Goal: Information Seeking & Learning: Learn about a topic

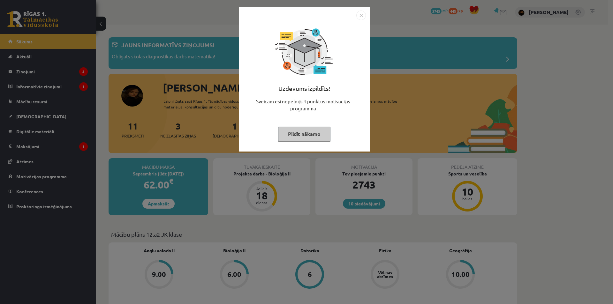
click at [251, 231] on div "Uzdevums izpildīts! Sveicam esi nopelnījis 1 punktus motivācijas programmā Pild…" at bounding box center [306, 152] width 613 height 304
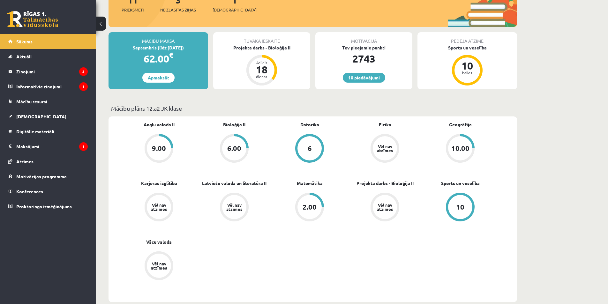
scroll to position [96, 0]
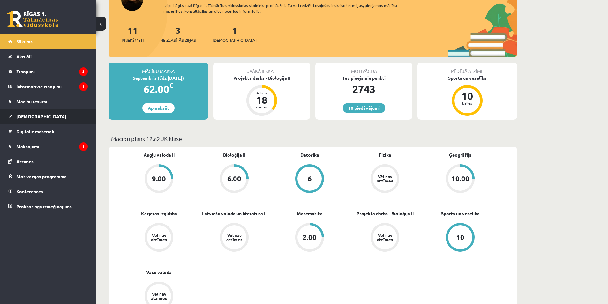
click at [51, 123] on link "[DEMOGRAPHIC_DATA]" at bounding box center [48, 116] width 80 height 15
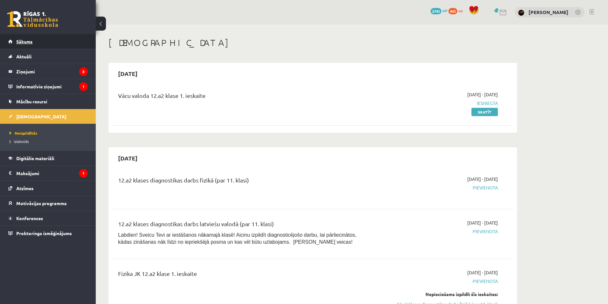
click at [35, 40] on link "Sākums" at bounding box center [48, 41] width 80 height 15
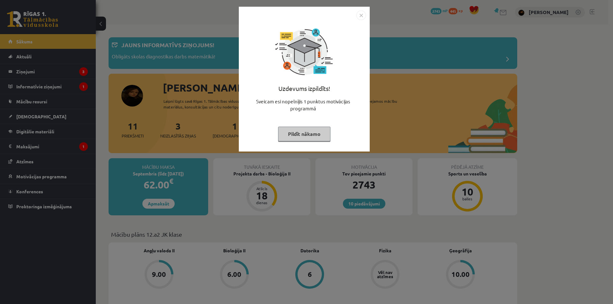
click at [132, 95] on div "Uzdevums izpildīts! Sveicam esi nopelnījis 1 punktus motivācijas programmā Pild…" at bounding box center [306, 152] width 613 height 304
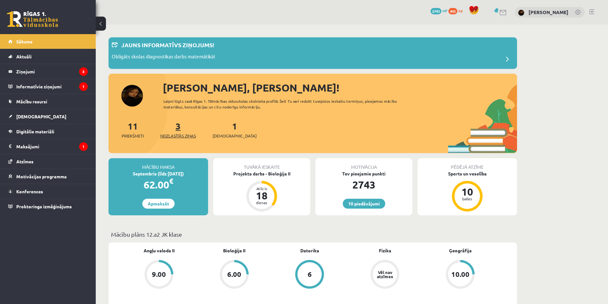
click at [173, 135] on span "Neizlasītās ziņas" at bounding box center [178, 136] width 36 height 6
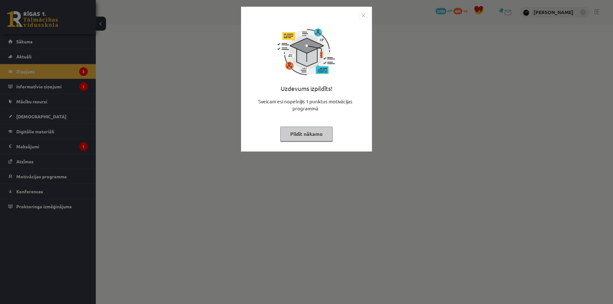
click at [176, 130] on div "Uzdevums izpildīts! Sveicam esi nopelnījis 1 punktus motivācijas programmā Pild…" at bounding box center [306, 152] width 613 height 304
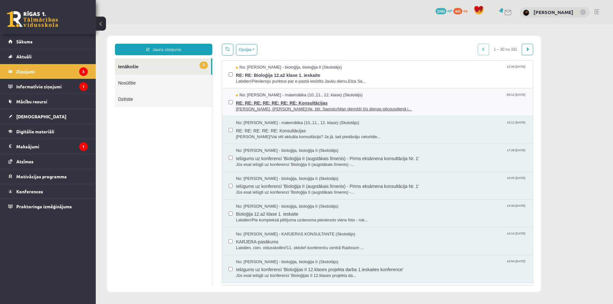
click at [263, 99] on span "RE: RE: RE: RE: RE: RE: RE: Konsultācijas" at bounding box center [381, 102] width 291 height 8
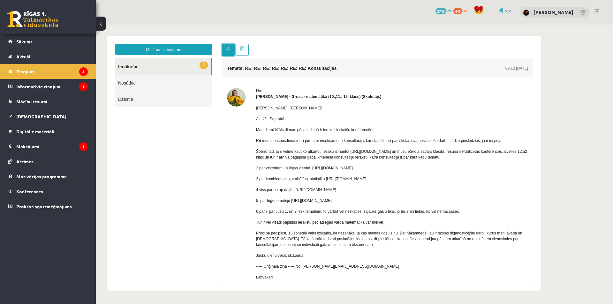
click at [224, 48] on link at bounding box center [228, 50] width 13 height 12
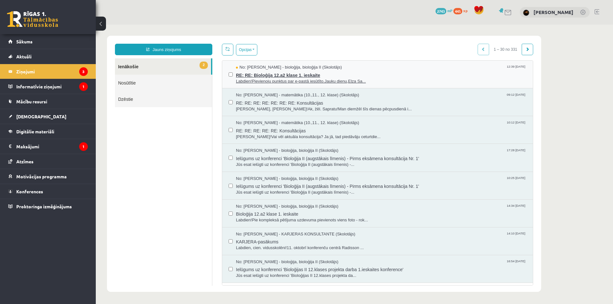
click at [261, 72] on span "RE: RE: Bioloģija 12.a2 klase 1. ieskaite" at bounding box center [381, 75] width 291 height 8
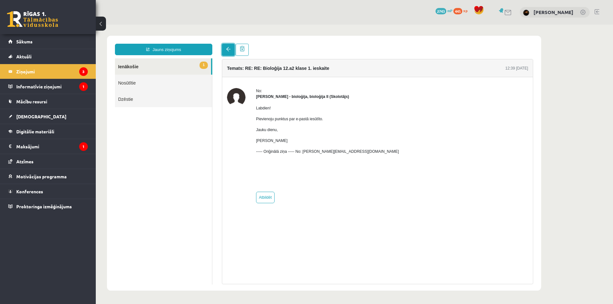
click at [226, 48] on link at bounding box center [228, 50] width 13 height 12
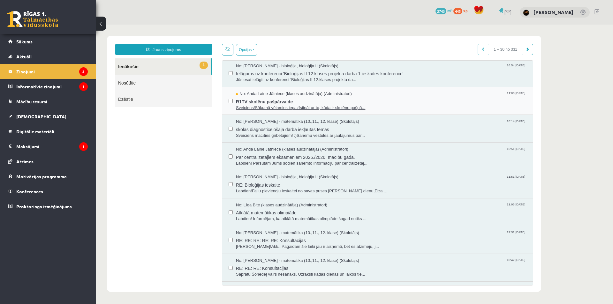
scroll to position [160, 0]
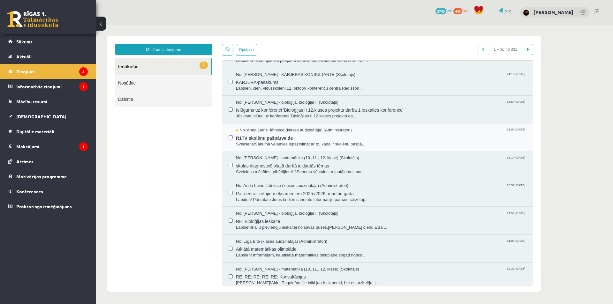
click at [252, 144] on span "Sveiciens!Sākumā vēlamies iepazīstināt ar to, kāda ir skolēnu pašpā..." at bounding box center [381, 144] width 291 height 6
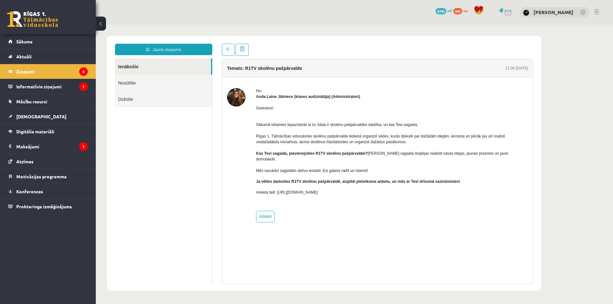
scroll to position [0, 0]
click at [228, 54] on link at bounding box center [228, 50] width 13 height 12
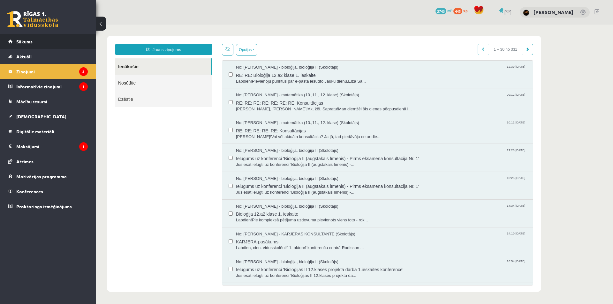
click at [43, 42] on link "Sākums" at bounding box center [48, 41] width 80 height 15
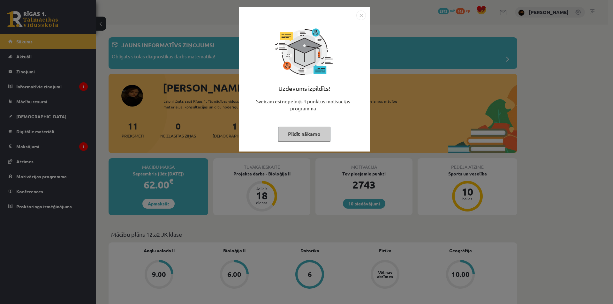
click at [140, 72] on div "Uzdevums izpildīts! Sveicam esi nopelnījis 1 punktus motivācijas programmā Pild…" at bounding box center [306, 152] width 613 height 304
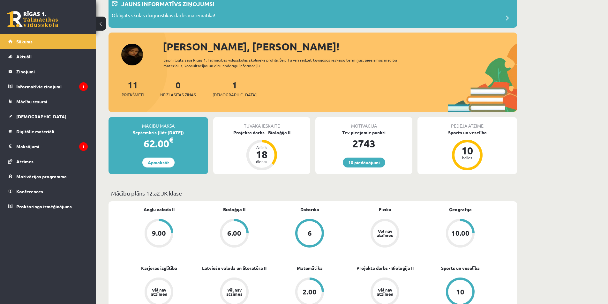
scroll to position [32, 0]
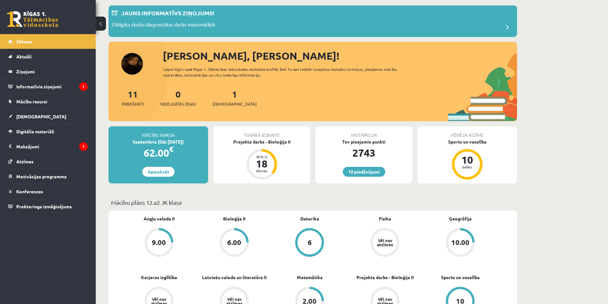
click at [218, 94] on div "1 Ieskaites" at bounding box center [235, 97] width 44 height 20
click at [230, 95] on div "1 Ieskaites" at bounding box center [235, 97] width 44 height 20
click at [221, 96] on div "1 Ieskaites" at bounding box center [235, 97] width 44 height 20
click at [222, 96] on div "1 Ieskaites" at bounding box center [235, 97] width 44 height 20
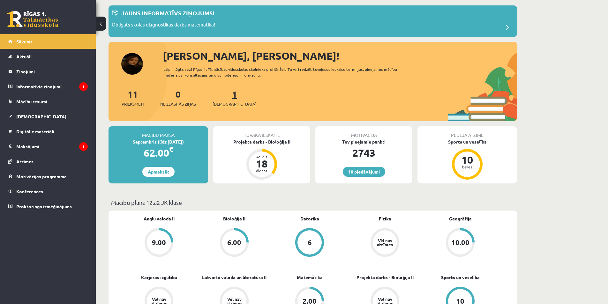
click at [223, 97] on link "1 Ieskaites" at bounding box center [235, 97] width 44 height 19
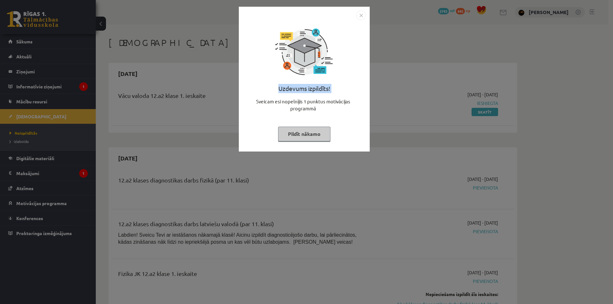
click at [223, 98] on div "Uzdevums izpildīts! Sveicam esi nopelnījis 1 punktus motivācijas programmā Pild…" at bounding box center [306, 152] width 613 height 304
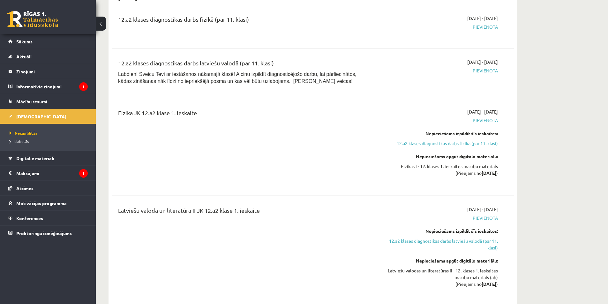
scroll to position [128, 0]
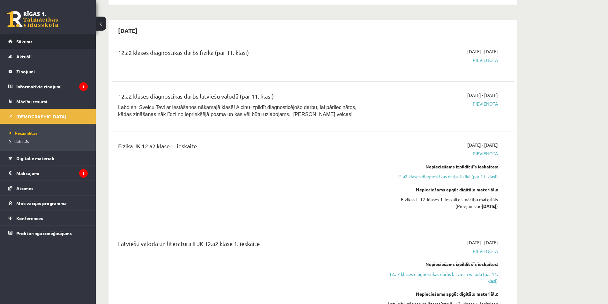
click at [35, 40] on link "Sākums" at bounding box center [48, 41] width 80 height 15
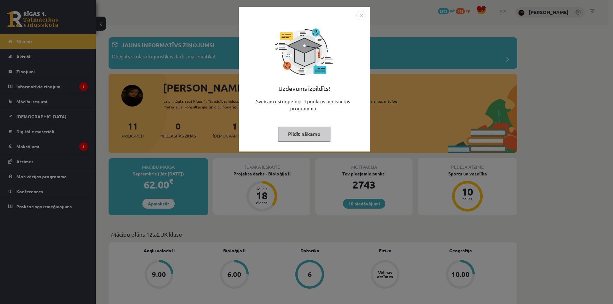
click at [445, 99] on div "Uzdevums izpildīts! Sveicam esi nopelnījis 1 punktus motivācijas programmā Pild…" at bounding box center [306, 152] width 613 height 304
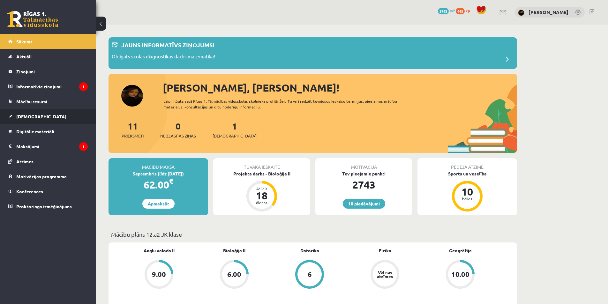
click at [39, 115] on link "[DEMOGRAPHIC_DATA]" at bounding box center [48, 116] width 80 height 15
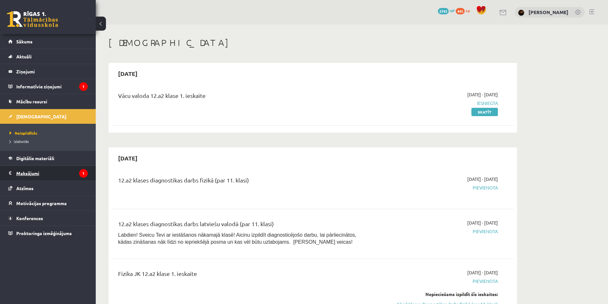
click at [27, 175] on legend "Maksājumi 1" at bounding box center [52, 173] width 72 height 15
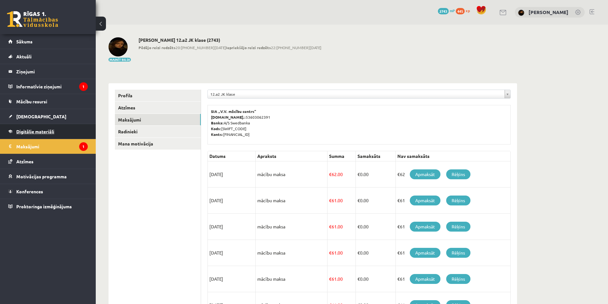
click at [58, 127] on link "Digitālie materiāli" at bounding box center [48, 131] width 80 height 15
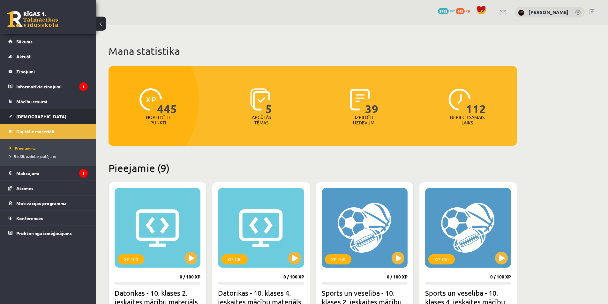
click at [47, 119] on link "[DEMOGRAPHIC_DATA]" at bounding box center [48, 116] width 80 height 15
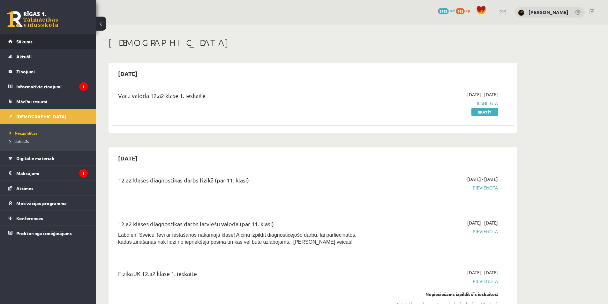
click at [27, 42] on span "Sākums" at bounding box center [24, 42] width 16 height 6
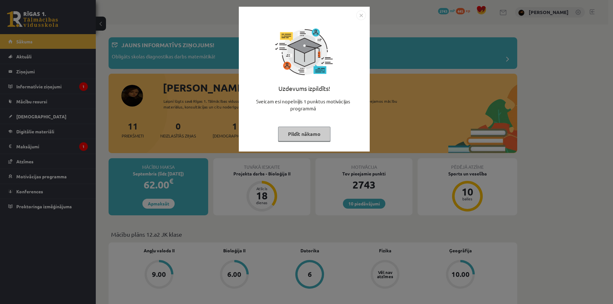
click at [121, 59] on div "Uzdevums izpildīts! Sveicam esi nopelnījis 1 punktus motivācijas programmā Pild…" at bounding box center [306, 152] width 613 height 304
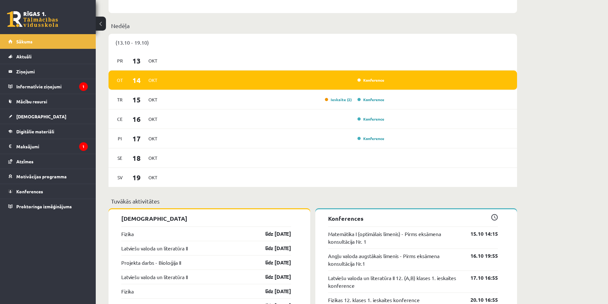
scroll to position [479, 0]
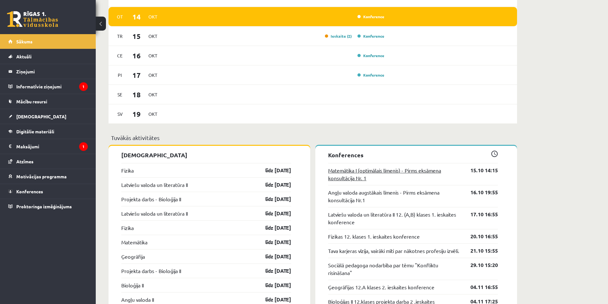
click at [367, 171] on link "Matemātika I (optimālais līmenis) - Pirms eksāmena konsultācija Nr. 1" at bounding box center [394, 174] width 133 height 15
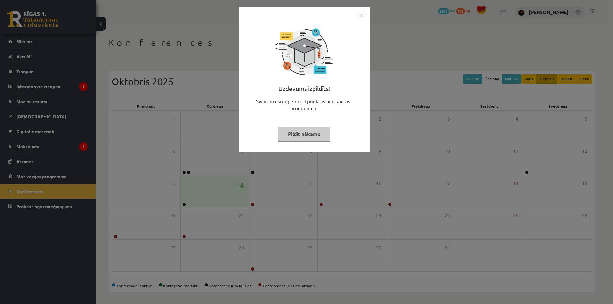
click at [470, 186] on div "Uzdevums izpildīts! Sveicam esi nopelnījis 1 punktus motivācijas programmā Pild…" at bounding box center [306, 152] width 613 height 304
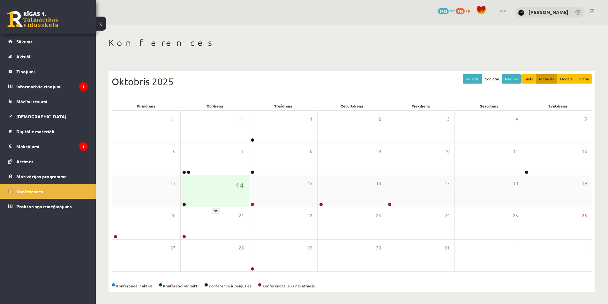
click at [215, 200] on div "14" at bounding box center [215, 191] width 68 height 32
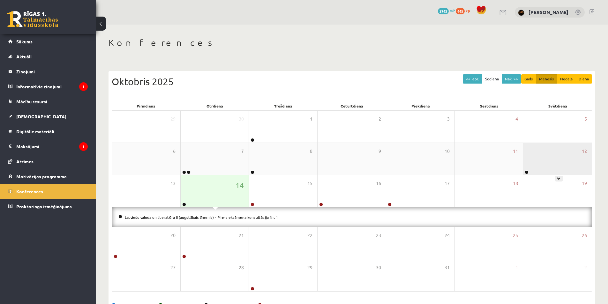
click at [548, 147] on div "12" at bounding box center [557, 159] width 69 height 32
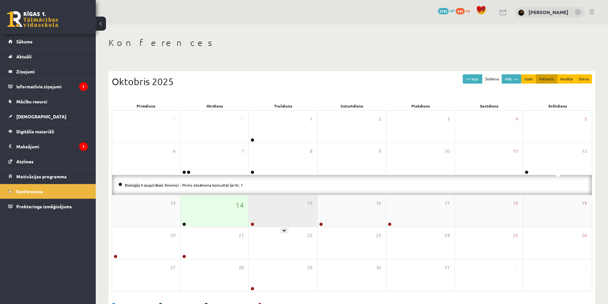
click at [306, 213] on div "15" at bounding box center [283, 211] width 68 height 32
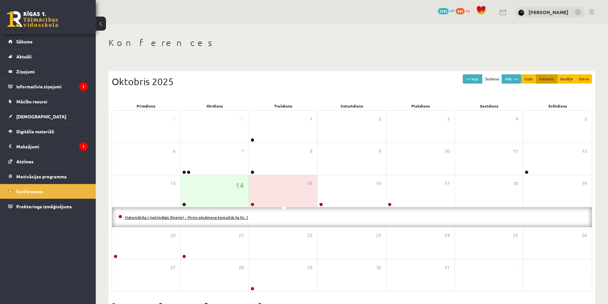
click at [217, 218] on link "Matemātika I (optimālais līmenis) - Pirms eksāmena konsultācija Nr. 1" at bounding box center [187, 217] width 124 height 5
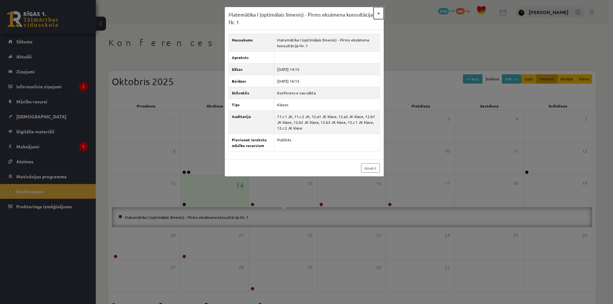
click at [379, 11] on button "×" at bounding box center [379, 13] width 10 height 12
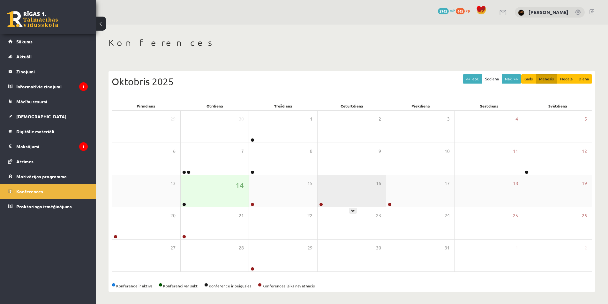
click at [377, 198] on div "16" at bounding box center [352, 191] width 68 height 32
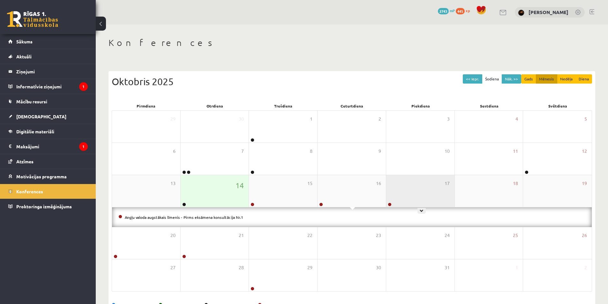
click at [425, 183] on div "17" at bounding box center [420, 191] width 68 height 32
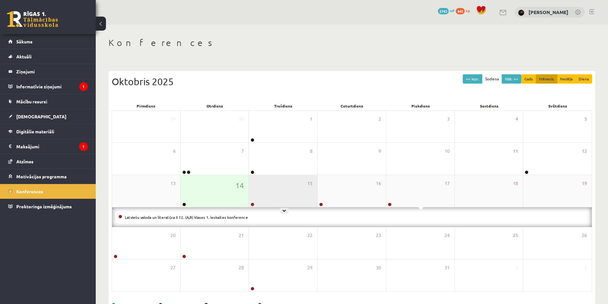
click at [276, 196] on div "15" at bounding box center [283, 191] width 68 height 32
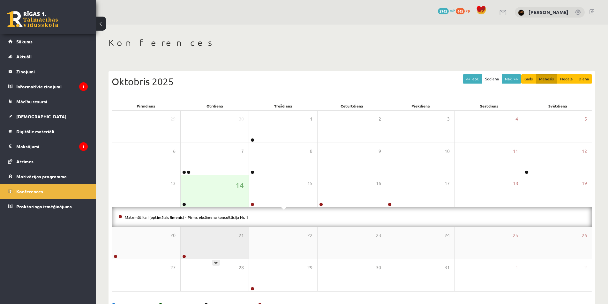
click at [223, 239] on div "21" at bounding box center [215, 243] width 68 height 32
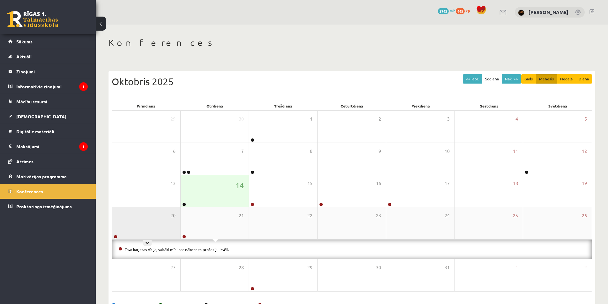
click at [135, 226] on div "20" at bounding box center [146, 224] width 68 height 32
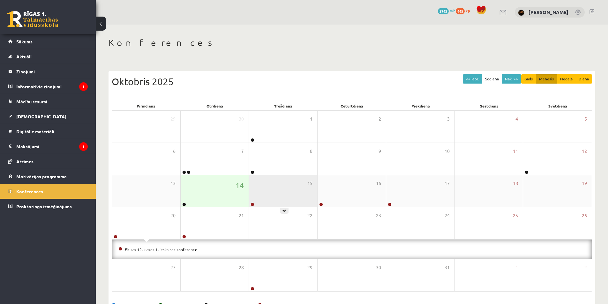
click at [262, 194] on div "15" at bounding box center [283, 191] width 68 height 32
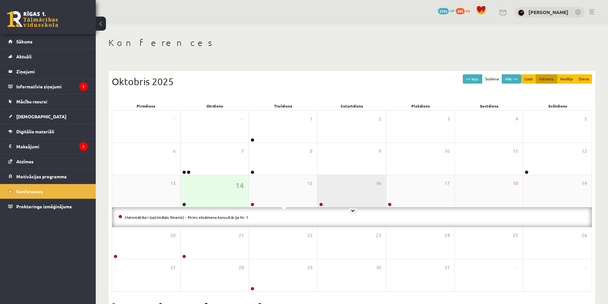
click at [338, 183] on div "16" at bounding box center [352, 191] width 68 height 32
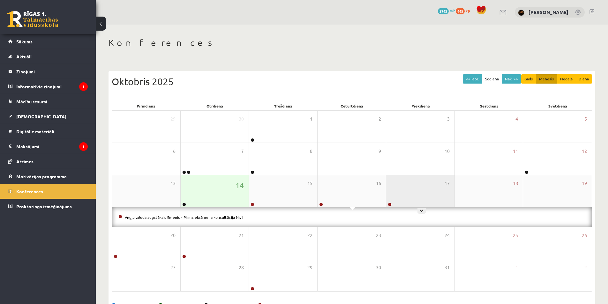
click at [451, 182] on div "17" at bounding box center [420, 191] width 68 height 32
click at [212, 201] on div "14" at bounding box center [215, 191] width 68 height 32
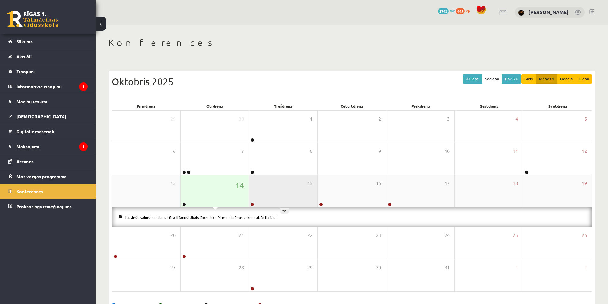
click at [293, 180] on div "15" at bounding box center [283, 191] width 68 height 32
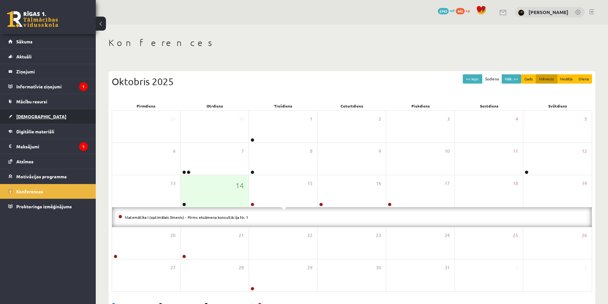
click at [28, 116] on span "[DEMOGRAPHIC_DATA]" at bounding box center [41, 117] width 50 height 6
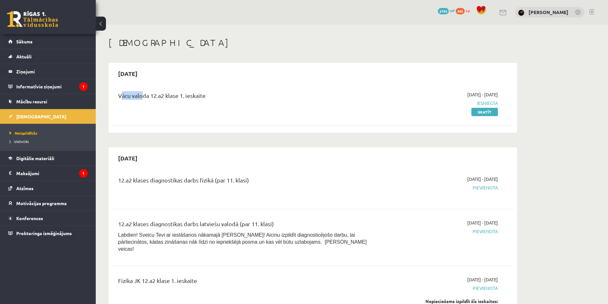
drag, startPoint x: 117, startPoint y: 95, endPoint x: 142, endPoint y: 90, distance: 25.3
click at [140, 90] on div "Vācu valoda 12.a2 klase 1. ieskaite 2025-10-01 - 2025-10-15 Iesniegta Skatīt" at bounding box center [313, 103] width 402 height 37
drag, startPoint x: 144, startPoint y: 90, endPoint x: 189, endPoint y: 91, distance: 44.7
click at [189, 91] on div "Vācu valoda 12.a2 klase 1. ieskaite 2025-10-01 - 2025-10-15 Iesniegta Skatīt" at bounding box center [313, 103] width 402 height 37
click at [220, 93] on div "Vācu valoda 12.a2 klase 1. ieskaite" at bounding box center [243, 97] width 250 height 12
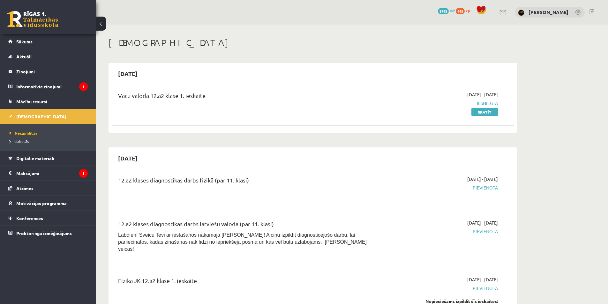
drag, startPoint x: 119, startPoint y: 92, endPoint x: 223, endPoint y: 83, distance: 104.2
click at [223, 83] on div "2025-10-15 Vācu valoda 12.a2 klase 1. ieskaite 2025-10-01 - 2025-10-15 Iesniegt…" at bounding box center [313, 98] width 409 height 70
click at [198, 93] on div "Vācu valoda 12.a2 klase 1. ieskaite" at bounding box center [243, 97] width 250 height 12
click at [206, 106] on div "Vācu valoda 12.a2 klase 1. ieskaite" at bounding box center [243, 103] width 260 height 24
click at [43, 167] on legend "Maksājumi 1" at bounding box center [52, 173] width 72 height 15
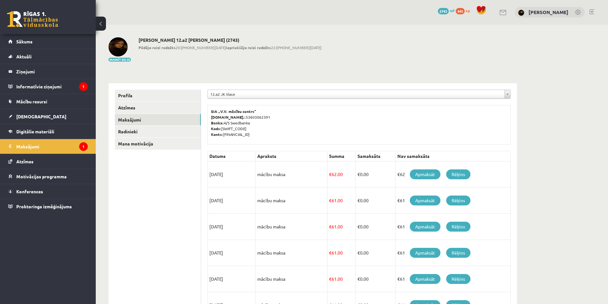
scroll to position [169, 0]
click at [144, 144] on link "Mana motivācija" at bounding box center [158, 144] width 86 height 12
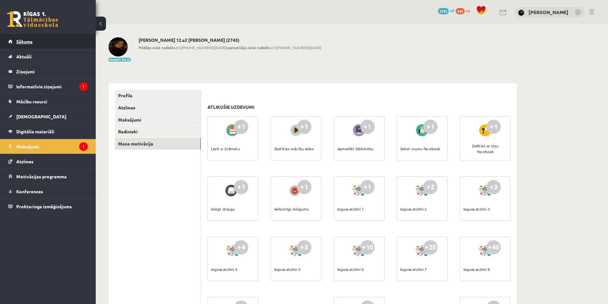
click at [11, 41] on link "Sākums" at bounding box center [48, 41] width 80 height 15
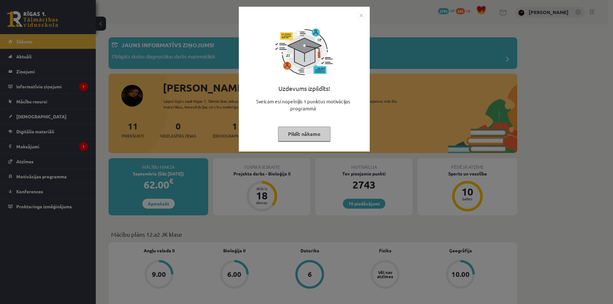
click at [365, 12] on div "Uzdevums izpildīts! Sveicam esi nopelnījis 1 punktus motivācijas programmā Pild…" at bounding box center [304, 79] width 131 height 145
click at [363, 12] on img "Close" at bounding box center [361, 16] width 10 height 10
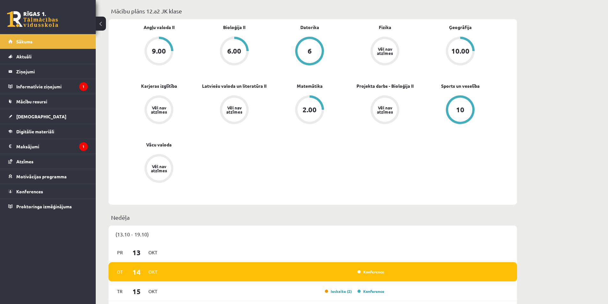
scroll to position [287, 0]
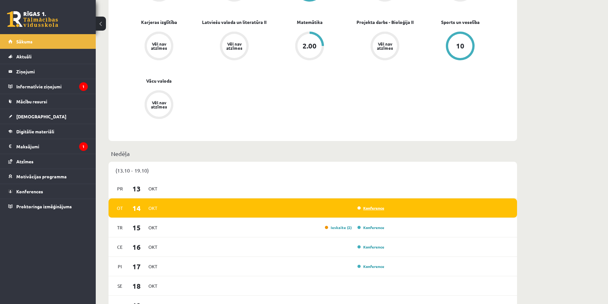
click at [379, 209] on link "Konference" at bounding box center [371, 208] width 27 height 5
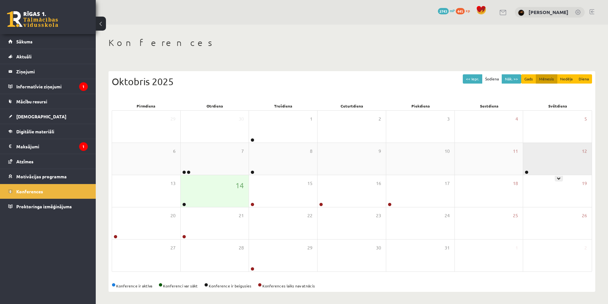
click at [546, 166] on div "12" at bounding box center [557, 159] width 69 height 32
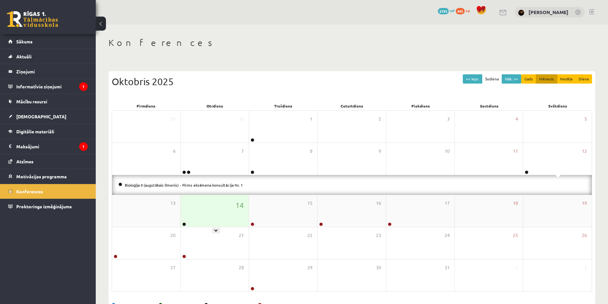
click at [213, 224] on div "14" at bounding box center [215, 211] width 68 height 32
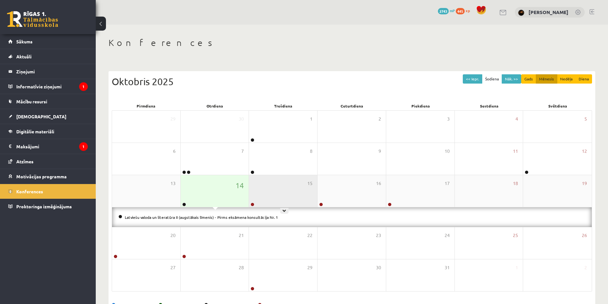
click at [281, 194] on div "15" at bounding box center [283, 191] width 68 height 32
click at [210, 190] on div "14" at bounding box center [215, 191] width 68 height 32
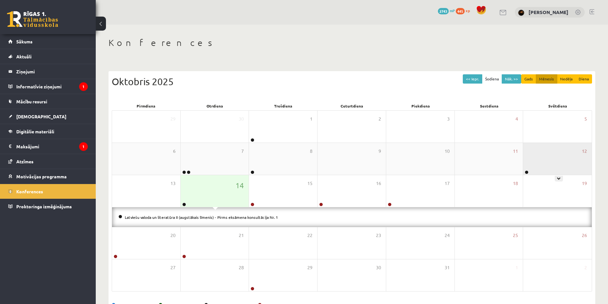
click at [552, 157] on div "12" at bounding box center [557, 159] width 69 height 32
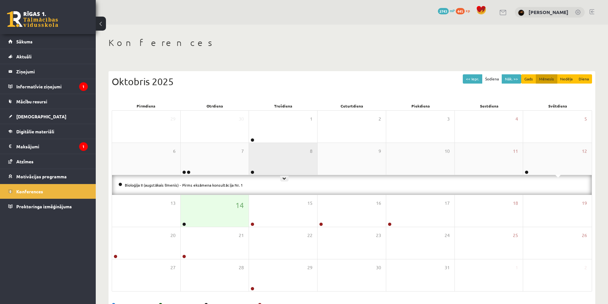
click at [256, 163] on div "8" at bounding box center [283, 159] width 68 height 32
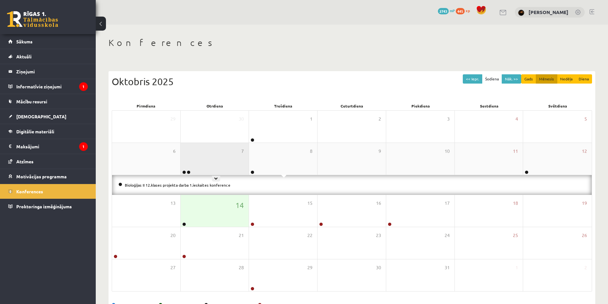
click at [190, 152] on div "7" at bounding box center [215, 159] width 68 height 32
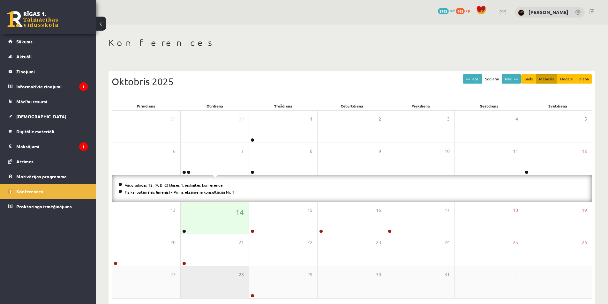
click at [225, 267] on div "28" at bounding box center [215, 283] width 68 height 32
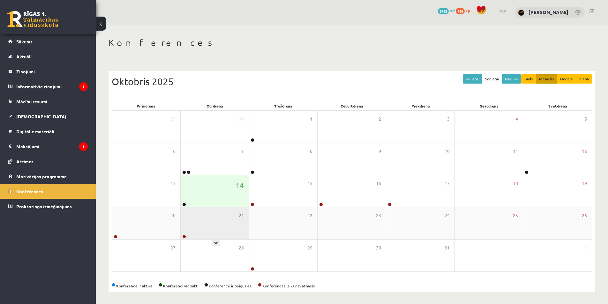
click at [219, 236] on div "21" at bounding box center [215, 224] width 68 height 32
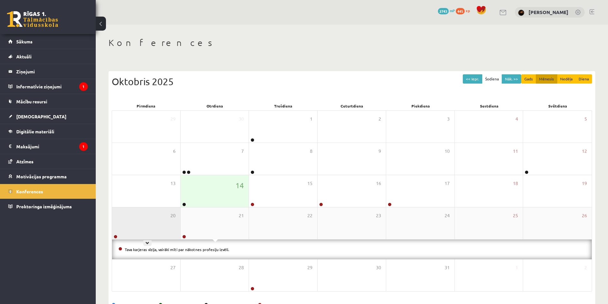
click at [147, 224] on div "20" at bounding box center [146, 224] width 68 height 32
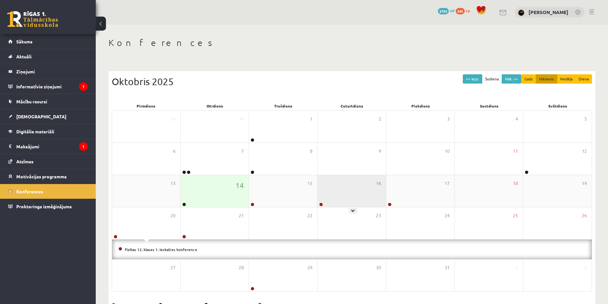
click at [337, 189] on div "16" at bounding box center [352, 191] width 68 height 32
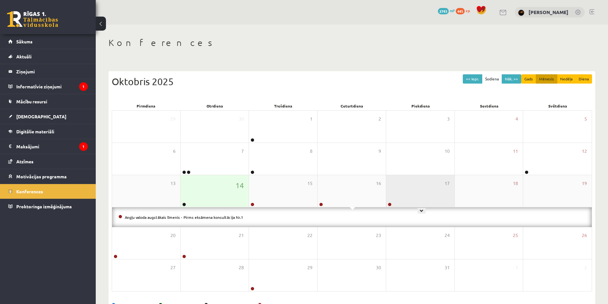
click at [414, 198] on div "17" at bounding box center [420, 191] width 68 height 32
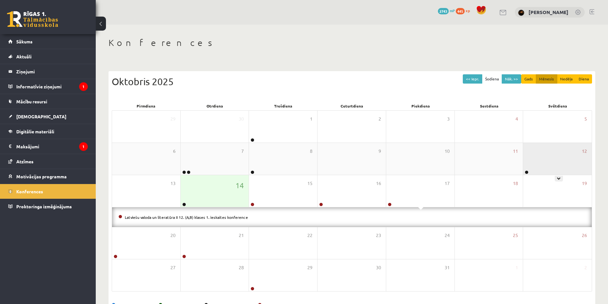
click at [569, 159] on div "12" at bounding box center [557, 159] width 69 height 32
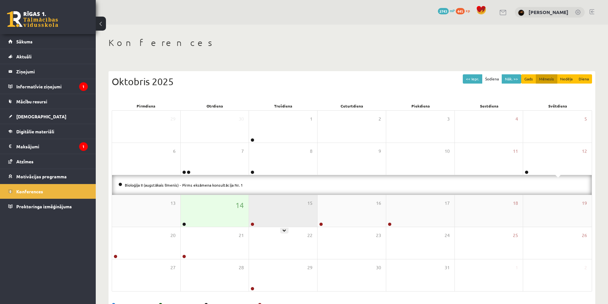
click at [293, 213] on div "15" at bounding box center [283, 211] width 68 height 32
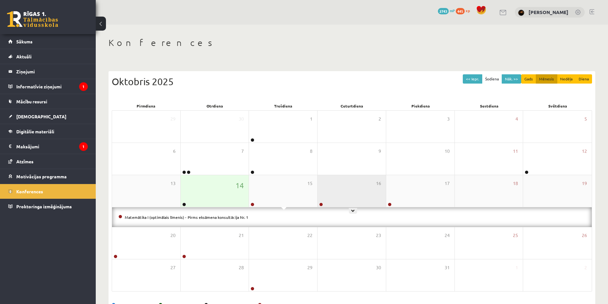
click at [338, 188] on div "16" at bounding box center [352, 191] width 68 height 32
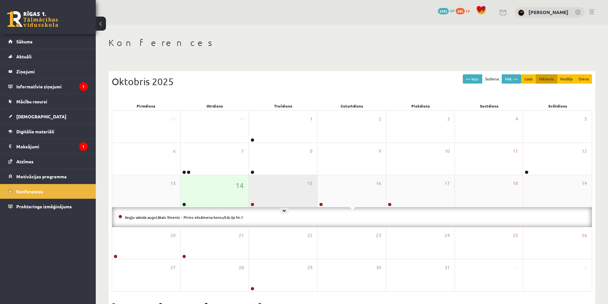
click at [296, 188] on div "15" at bounding box center [283, 191] width 68 height 32
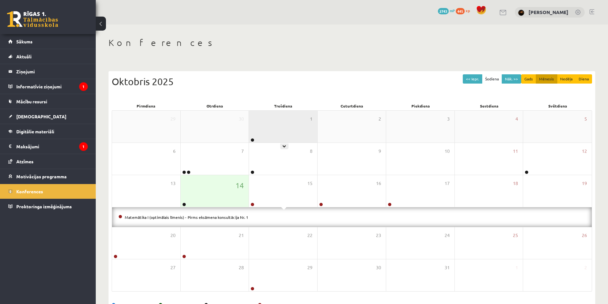
click at [261, 117] on div "1" at bounding box center [283, 127] width 68 height 32
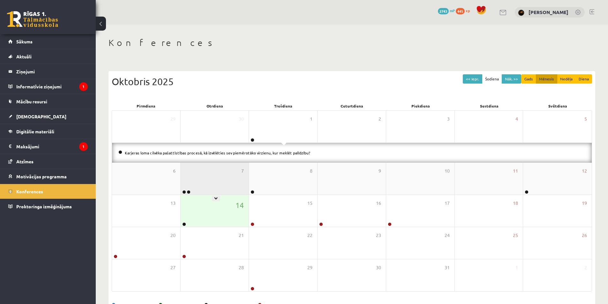
click at [223, 165] on div "7" at bounding box center [215, 179] width 68 height 32
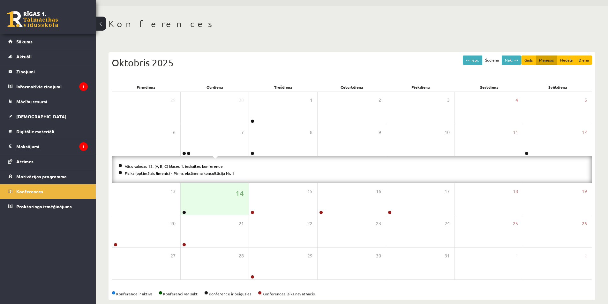
scroll to position [28, 0]
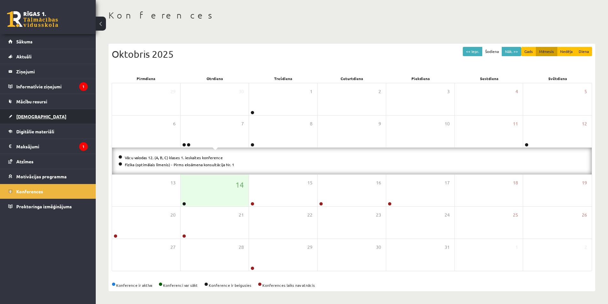
click at [58, 122] on link "[DEMOGRAPHIC_DATA]" at bounding box center [48, 116] width 80 height 15
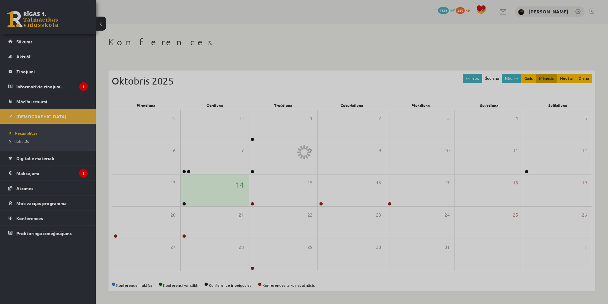
scroll to position [1, 0]
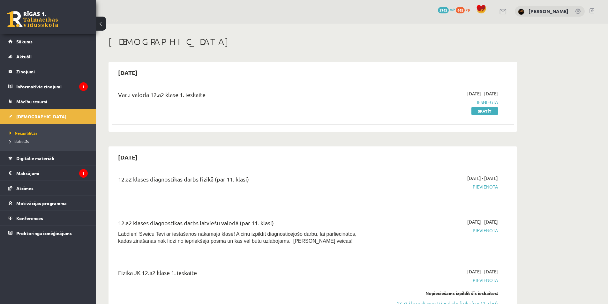
click at [29, 133] on span "Neizpildītās" at bounding box center [24, 133] width 28 height 5
click at [26, 139] on span "Izlabotās" at bounding box center [19, 141] width 19 height 5
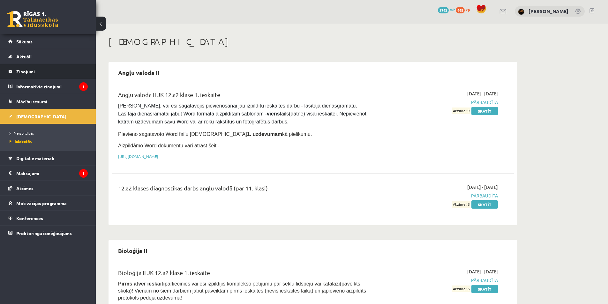
click at [28, 76] on legend "Ziņojumi 0" at bounding box center [52, 71] width 72 height 15
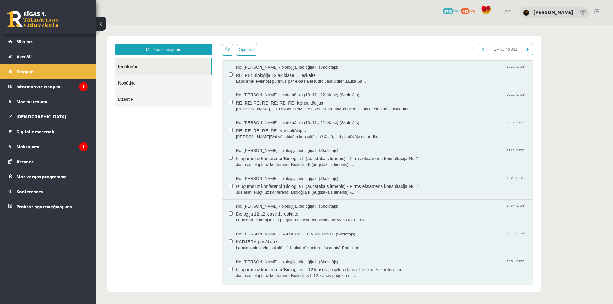
click at [234, 62] on div "No: Elza Saulīte - bioloģija, bioloģija II (Skolotājs) 12:39 14/10/2025 RE: RE:…" at bounding box center [377, 75] width 311 height 28
drag, startPoint x: 273, startPoint y: 48, endPoint x: 299, endPoint y: 41, distance: 26.9
click at [299, 41] on div "Jauns ziņojums Ienākošie Nosūtītie Dzēstie ********* ********* ******* Opcijas …" at bounding box center [324, 164] width 434 height 256
click at [223, 67] on div "No: Elza Saulīte - bioloģija, bioloģija II (Skolotājs) 12:39 14/10/2025 RE: RE:…" at bounding box center [377, 75] width 311 height 28
click at [231, 65] on label at bounding box center [231, 71] width 4 height 14
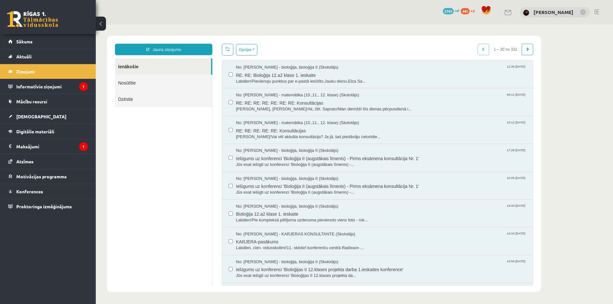
click at [231, 71] on label at bounding box center [231, 71] width 4 height 14
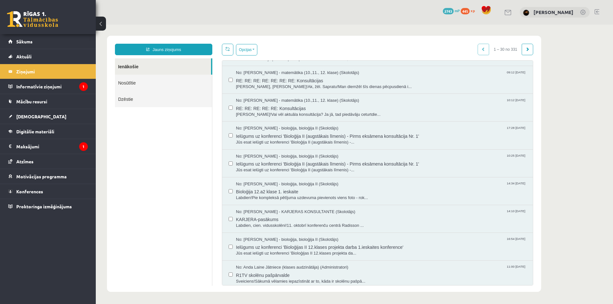
scroll to position [32, 0]
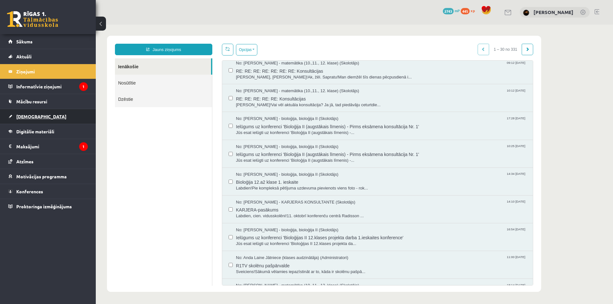
click at [24, 117] on span "[DEMOGRAPHIC_DATA]" at bounding box center [41, 117] width 50 height 6
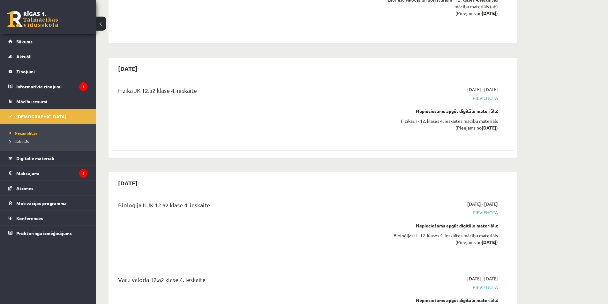
scroll to position [3170, 0]
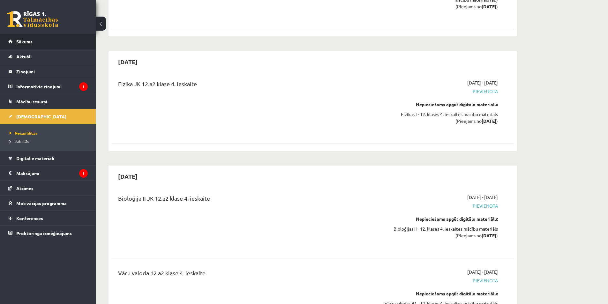
click at [41, 37] on link "Sākums" at bounding box center [48, 41] width 80 height 15
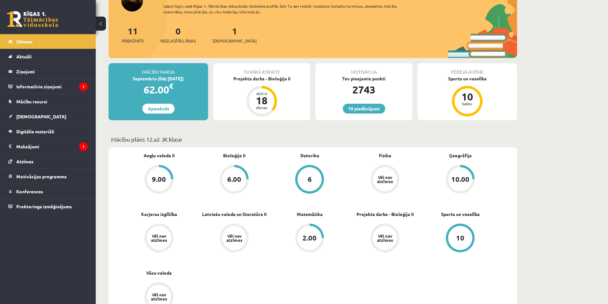
scroll to position [96, 0]
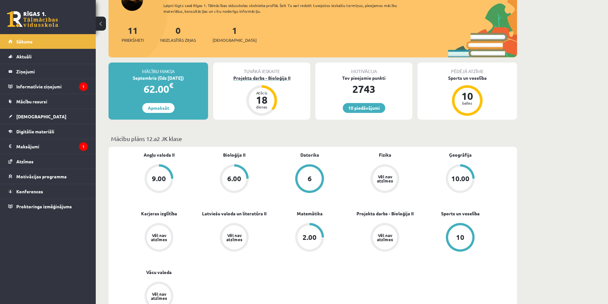
click at [285, 77] on div "Projekta darbs - Bioloģija II" at bounding box center [261, 78] width 97 height 7
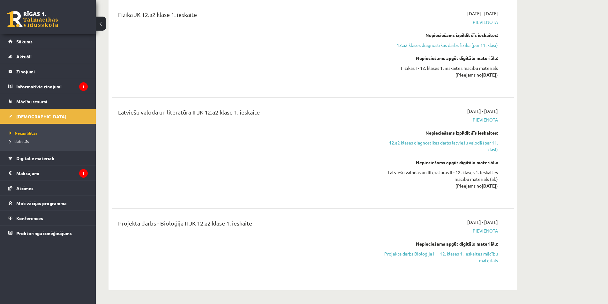
scroll to position [287, 0]
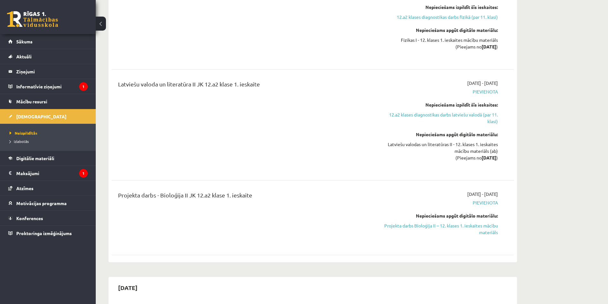
click at [482, 224] on link "Projekta darbs Bioloģija II – 12. klases 1. ieskaites mācību materiāls" at bounding box center [438, 229] width 120 height 13
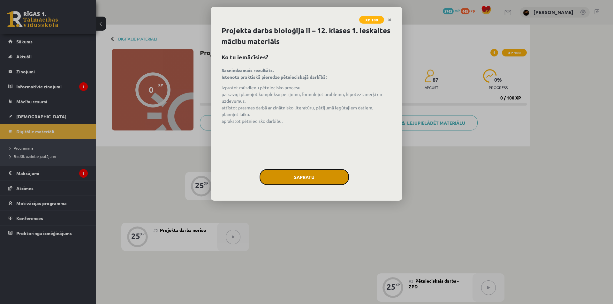
click at [325, 179] on button "Sapratu" at bounding box center [304, 177] width 89 height 16
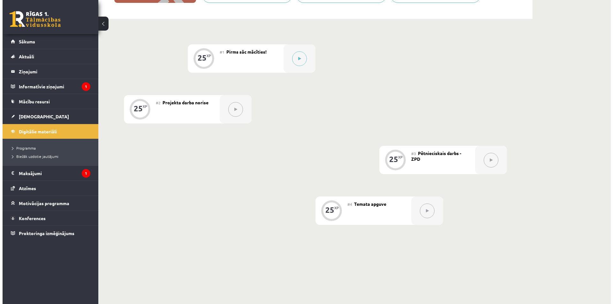
scroll to position [160, 0]
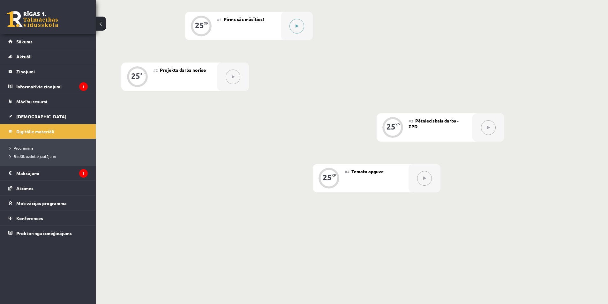
click at [298, 33] on button at bounding box center [297, 26] width 15 height 15
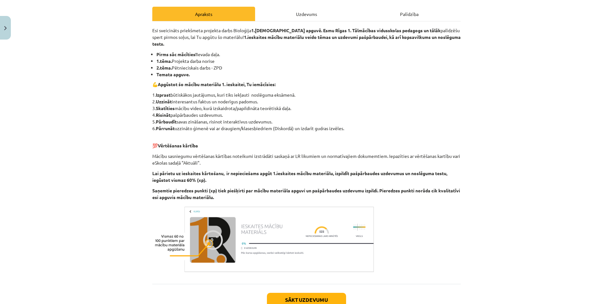
scroll to position [125, 0]
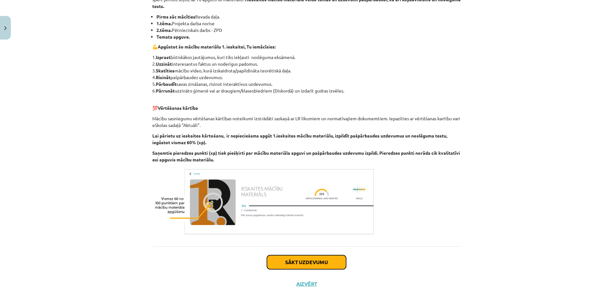
click at [329, 255] on button "Sākt uzdevumu" at bounding box center [306, 262] width 79 height 14
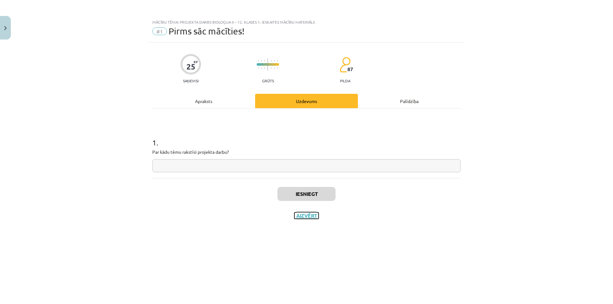
click at [313, 215] on button "Aizvērt" at bounding box center [306, 216] width 24 height 6
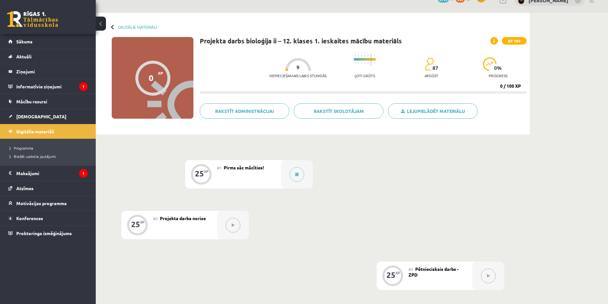
scroll to position [1, 0]
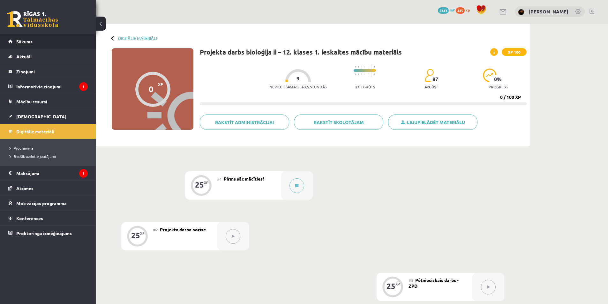
click at [48, 40] on link "Sākums" at bounding box center [48, 41] width 80 height 15
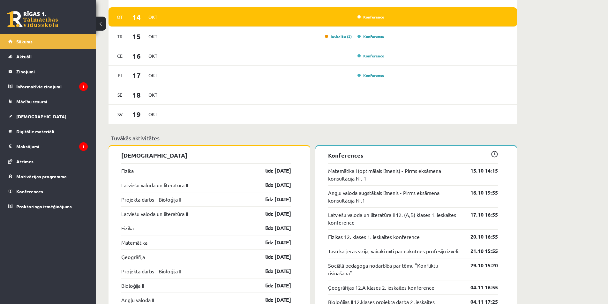
scroll to position [479, 0]
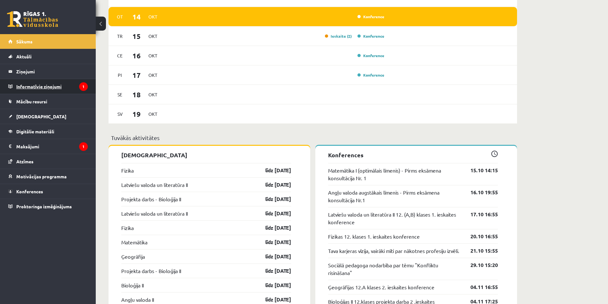
click at [35, 87] on legend "Informatīvie ziņojumi 1" at bounding box center [52, 86] width 72 height 15
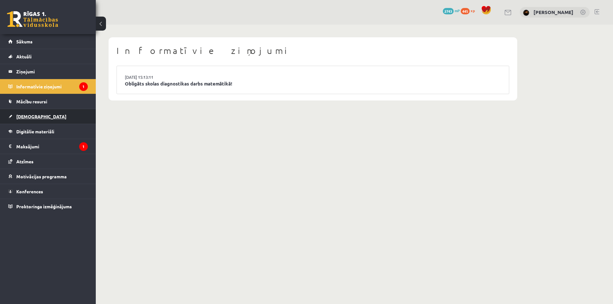
click at [39, 120] on link "[DEMOGRAPHIC_DATA]" at bounding box center [48, 116] width 80 height 15
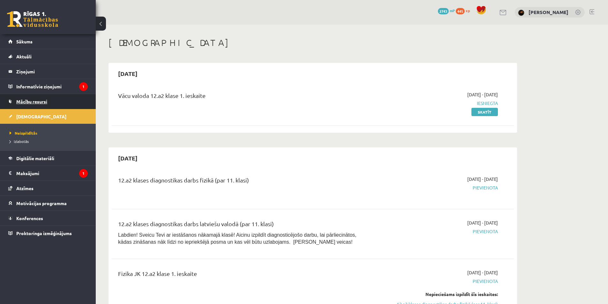
click at [41, 99] on span "Mācību resursi" at bounding box center [31, 102] width 31 height 6
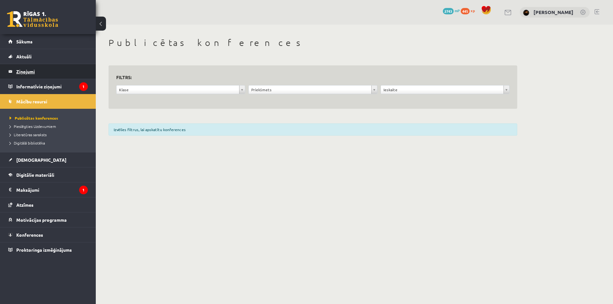
click at [40, 69] on legend "Ziņojumi 0" at bounding box center [52, 71] width 72 height 15
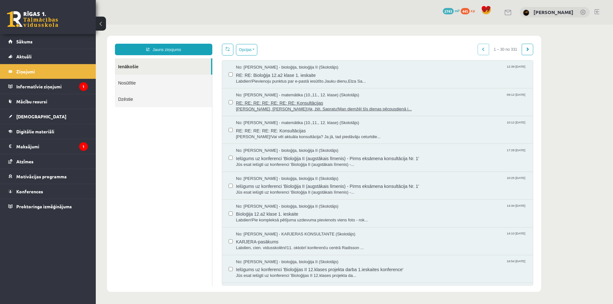
click at [310, 109] on span "[PERSON_NAME], [PERSON_NAME]!Ak, žēl. Sapratu!Man diemžēl šīs dienas pēcpusdien…" at bounding box center [381, 109] width 291 height 6
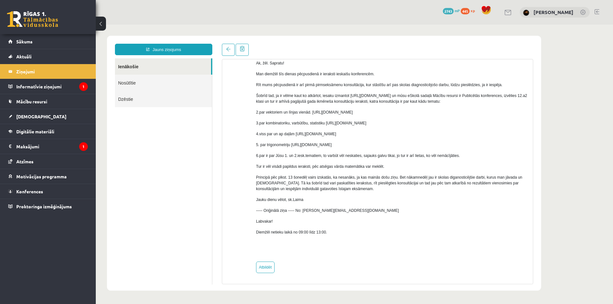
scroll to position [53, 0]
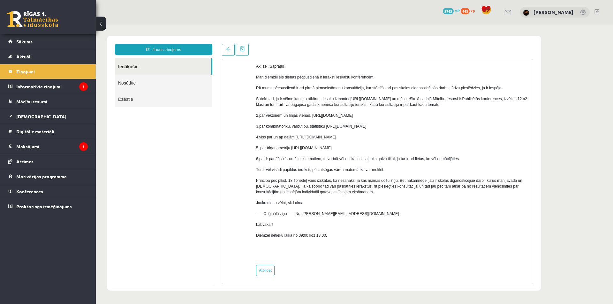
drag, startPoint x: 312, startPoint y: 120, endPoint x: 322, endPoint y: 127, distance: 12.6
click at [322, 118] on p "2.par vektoriem un līnjas vienād. [URL][DOMAIN_NAME]" at bounding box center [392, 116] width 272 height 6
copy p "[URL][DOMAIN_NAME]"
